Goal: Check status

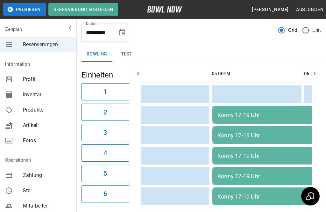
scroll to position [10, 0]
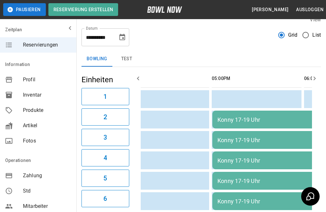
click at [120, 38] on icon "Choose date, selected date is 14. Nov. 2025" at bounding box center [122, 37] width 6 height 6
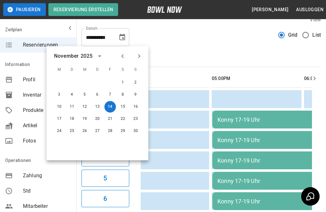
click at [111, 95] on button "7" at bounding box center [109, 94] width 11 height 11
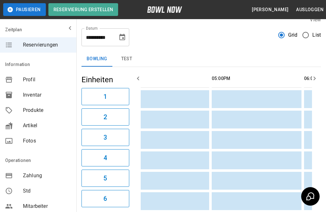
scroll to position [17, 0]
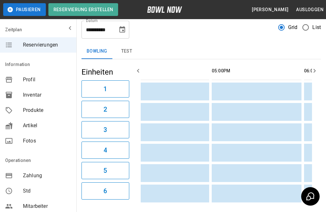
click at [124, 30] on icon "Choose date, selected date is 7. Nov. 2025" at bounding box center [122, 29] width 6 height 6
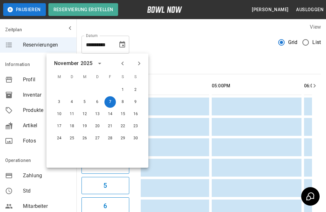
scroll to position [2, 0]
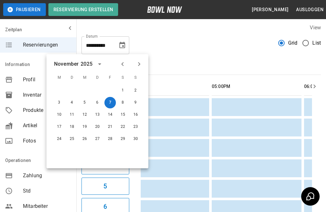
click at [124, 62] on icon "Previous month" at bounding box center [123, 64] width 8 height 8
click at [111, 100] on button "10" at bounding box center [109, 102] width 11 height 11
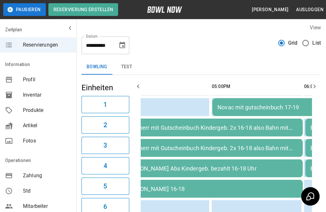
type input "**********"
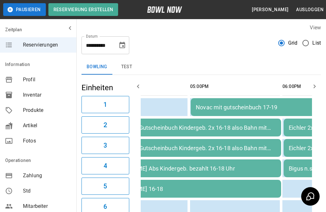
scroll to position [0, 0]
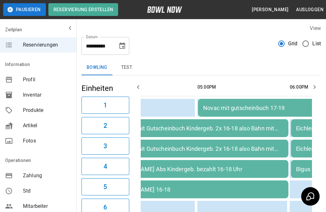
click at [191, 147] on div "Moosherr mit Gutscheinbuch Kindergeb. 2x 16-18 also Bahn mit Bandenhilfe" at bounding box center [196, 148] width 173 height 7
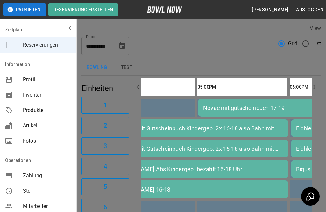
click at [307, 155] on div at bounding box center [163, 106] width 326 height 212
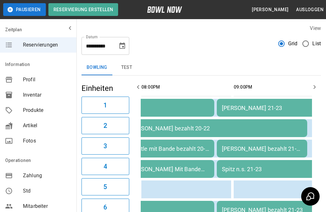
scroll to position [0, 410]
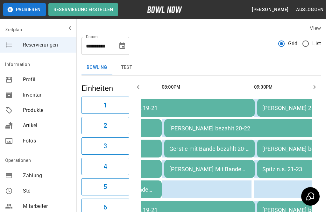
click at [231, 150] on div "Gerstle mit Bande bezahlt 20-21" at bounding box center [209, 148] width 80 height 7
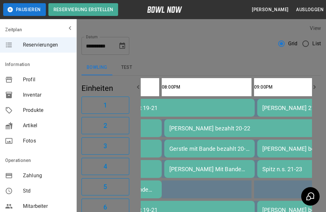
click at [292, 169] on div at bounding box center [163, 106] width 326 height 212
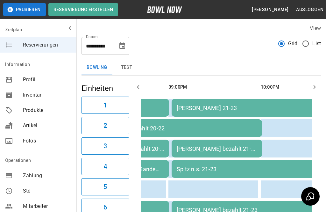
click at [197, 155] on td "[PERSON_NAME] bezahlt 21-22" at bounding box center [217, 148] width 90 height 18
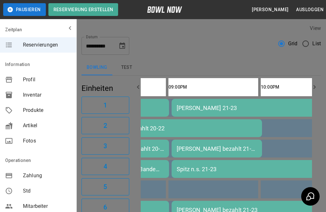
click at [273, 206] on div at bounding box center [163, 106] width 326 height 212
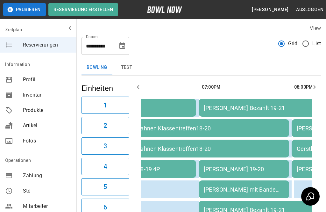
scroll to position [0, 238]
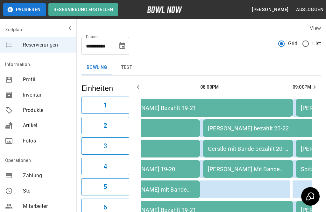
click at [252, 165] on div "[PERSON_NAME] Mit Bande bezahlt 20-21" at bounding box center [248, 168] width 80 height 7
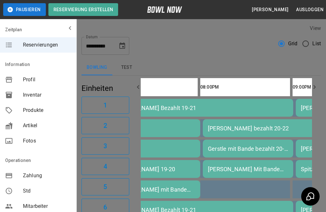
click at [272, 202] on div at bounding box center [163, 106] width 326 height 212
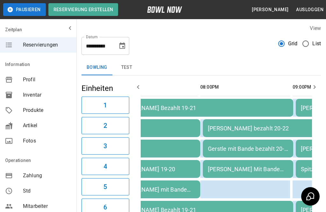
click at [259, 175] on td "[PERSON_NAME] Mit Bande bezahlt 20-21" at bounding box center [248, 169] width 90 height 18
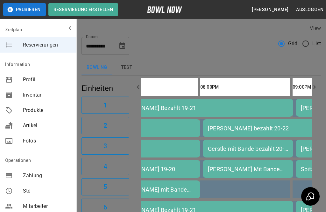
click at [296, 180] on div at bounding box center [163, 106] width 326 height 212
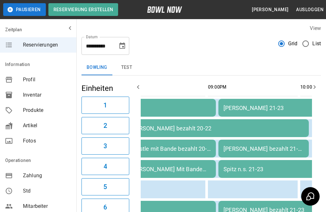
scroll to position [0, 397]
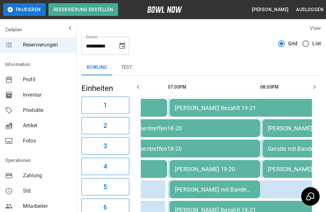
click at [194, 193] on td "[PERSON_NAME] mit Bande bezahlt 19-20" at bounding box center [215, 189] width 90 height 18
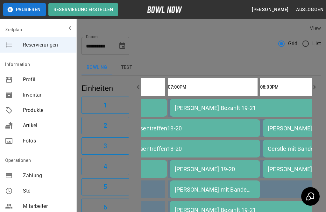
click at [262, 202] on div at bounding box center [163, 106] width 326 height 212
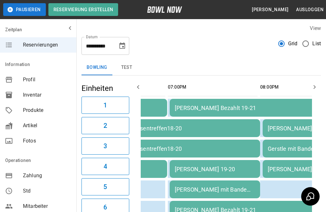
click at [241, 194] on td "[PERSON_NAME] mit Bande bezahlt 19-20" at bounding box center [215, 189] width 90 height 18
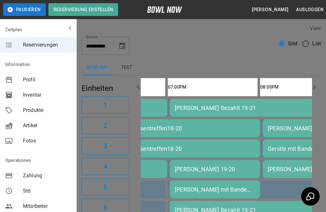
click at [291, 171] on div at bounding box center [163, 106] width 326 height 212
